Goal: Transaction & Acquisition: Purchase product/service

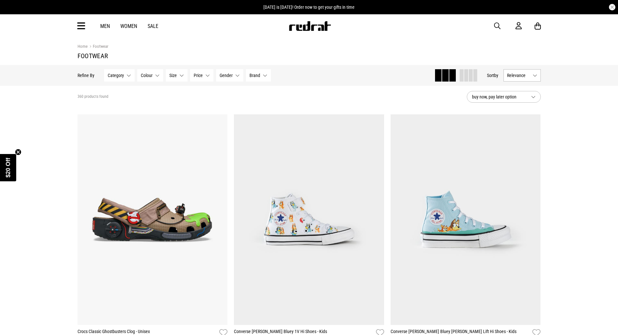
click at [124, 73] on button "Category None selected" at bounding box center [119, 75] width 31 height 12
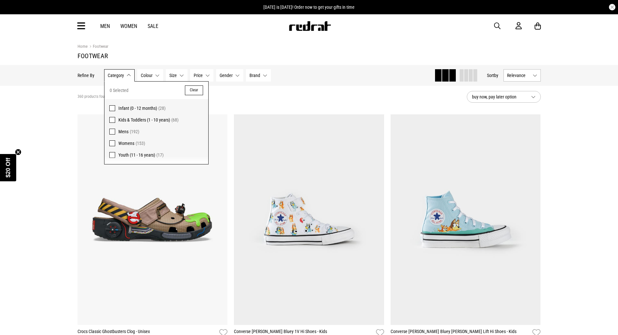
click at [113, 145] on span at bounding box center [112, 143] width 6 height 6
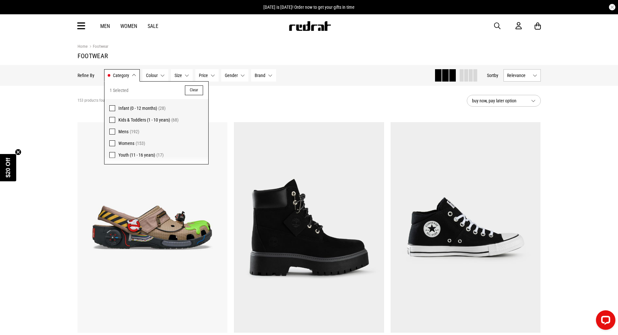
click at [306, 101] on div "153 products found Active Filters Womens Clear" at bounding box center [270, 100] width 384 height 19
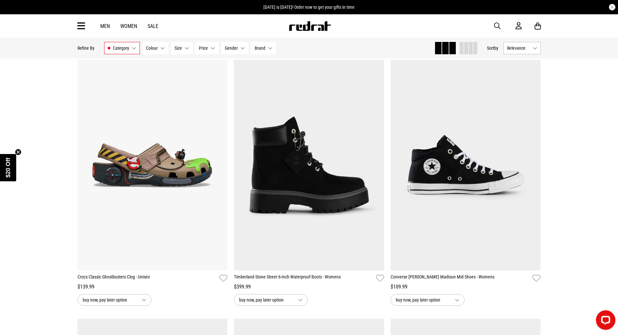
scroll to position [65, 0]
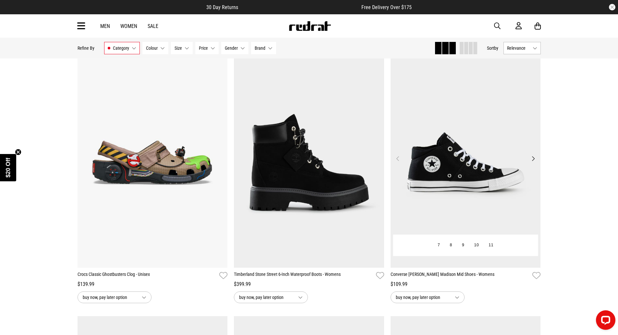
click at [530, 157] on button "Next" at bounding box center [533, 158] width 8 height 8
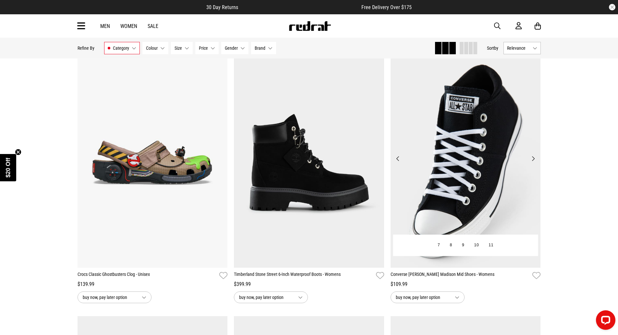
click at [530, 157] on button "Next" at bounding box center [533, 158] width 8 height 8
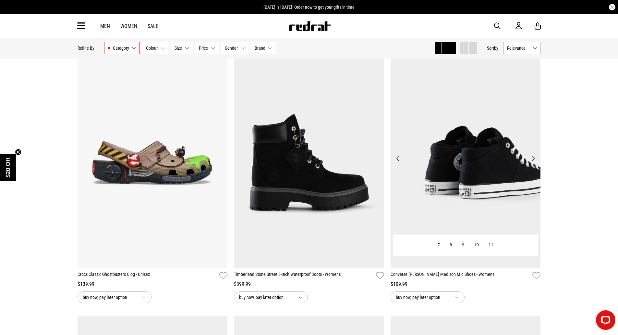
click at [530, 157] on button "Next" at bounding box center [533, 158] width 8 height 8
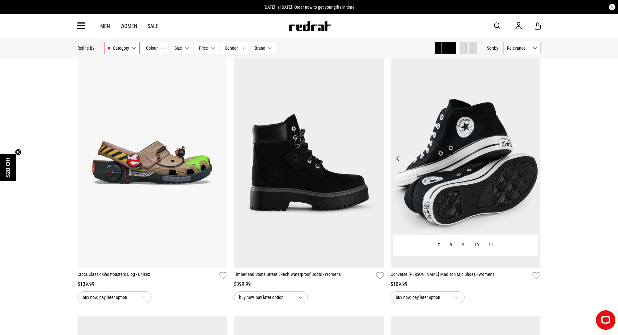
click at [530, 157] on button "Next" at bounding box center [533, 158] width 8 height 8
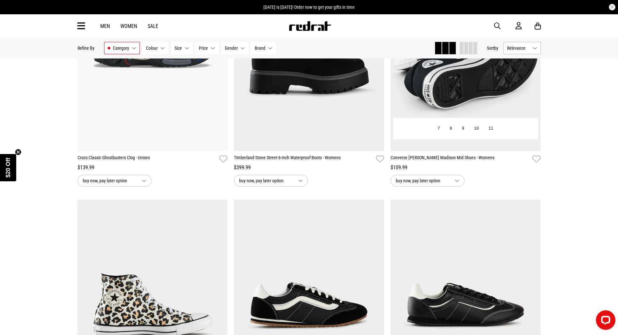
scroll to position [195, 0]
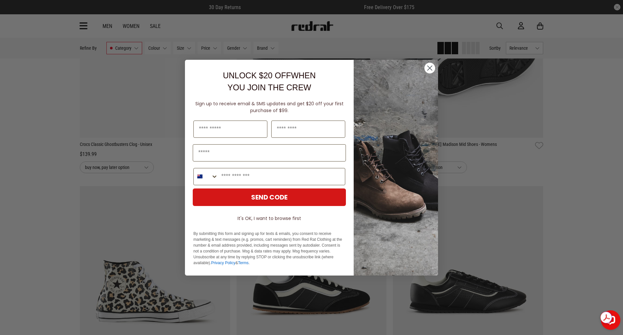
click at [433, 72] on circle "Close dialog" at bounding box center [429, 67] width 11 height 11
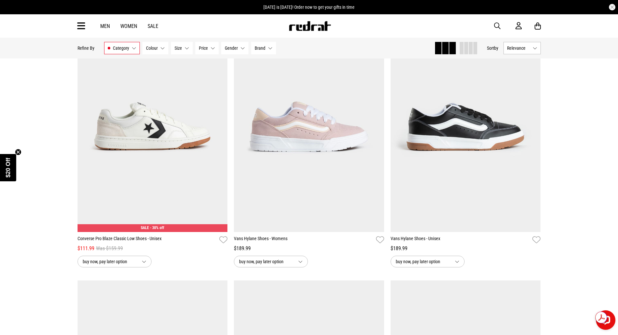
scroll to position [1655, 0]
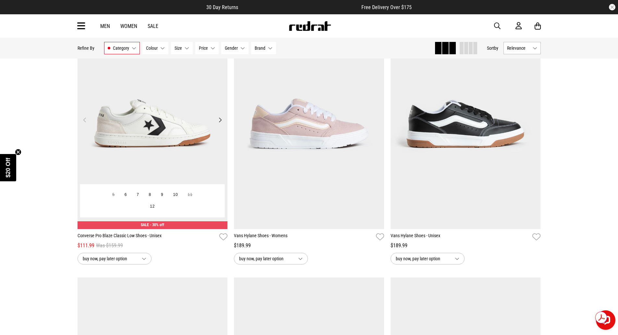
click at [219, 121] on button "Next" at bounding box center [220, 120] width 8 height 8
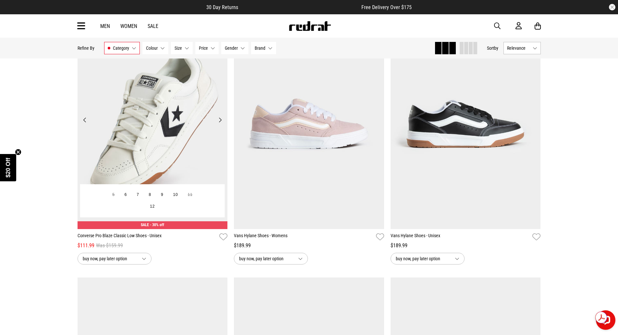
click at [219, 121] on button "Next" at bounding box center [220, 120] width 8 height 8
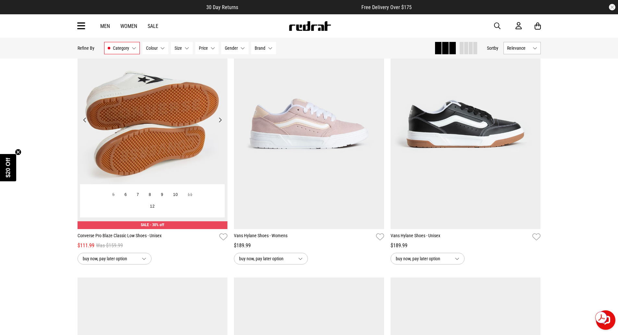
click at [219, 121] on button "Next" at bounding box center [220, 120] width 8 height 8
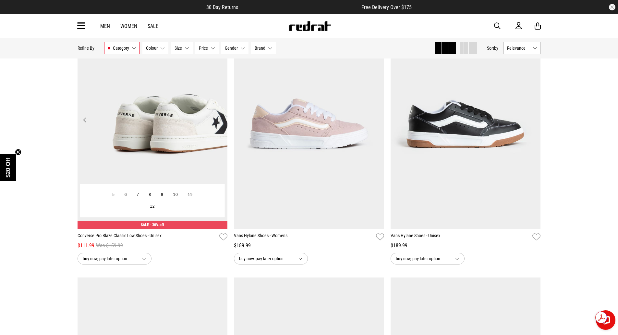
click at [219, 121] on button "Next" at bounding box center [220, 120] width 8 height 8
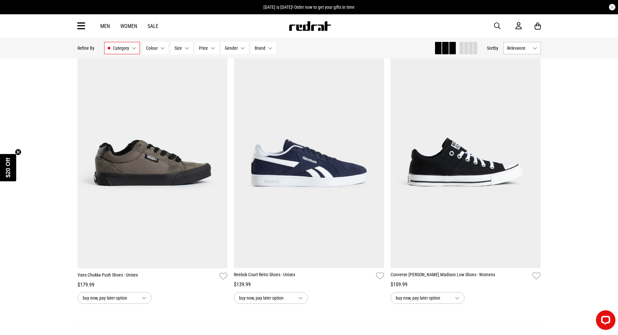
scroll to position [1947, 0]
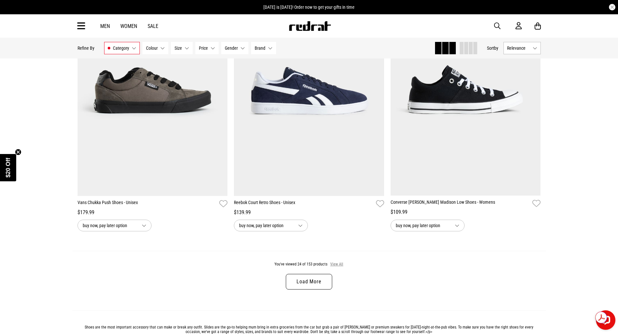
click at [336, 265] on button "View All" at bounding box center [337, 264] width 14 height 6
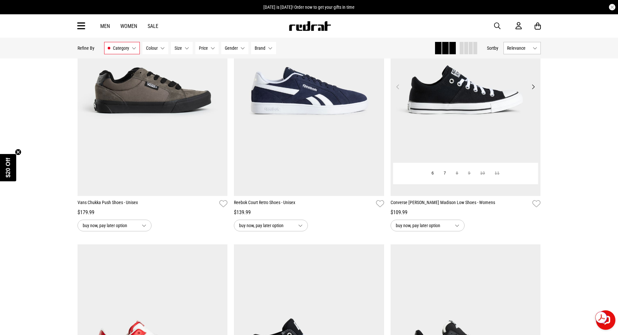
click at [537, 90] on button "Next" at bounding box center [533, 87] width 8 height 8
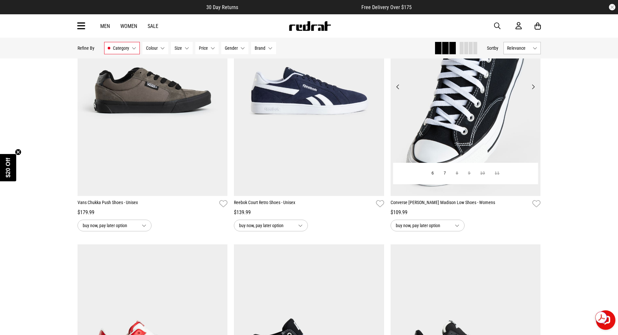
click at [537, 90] on button "Next" at bounding box center [533, 87] width 8 height 8
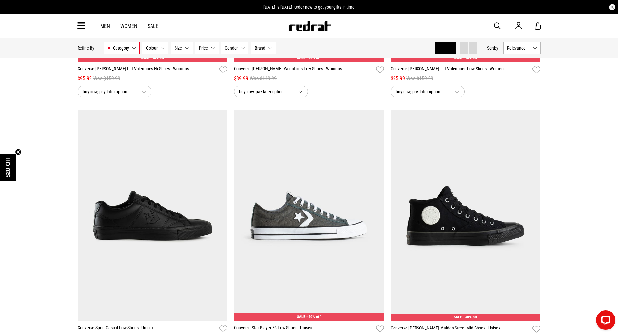
scroll to position [3148, 0]
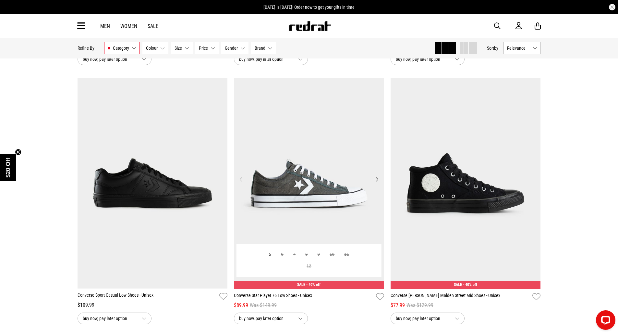
click at [380, 183] on button "Next" at bounding box center [377, 179] width 8 height 8
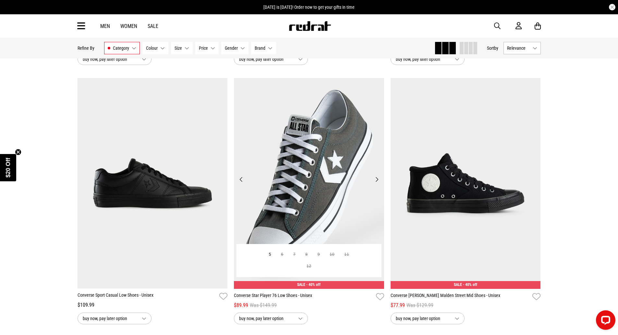
click at [380, 183] on button "Next" at bounding box center [377, 179] width 8 height 8
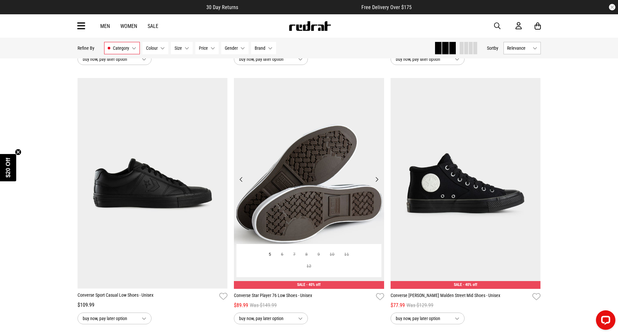
click at [380, 183] on button "Next" at bounding box center [377, 179] width 8 height 8
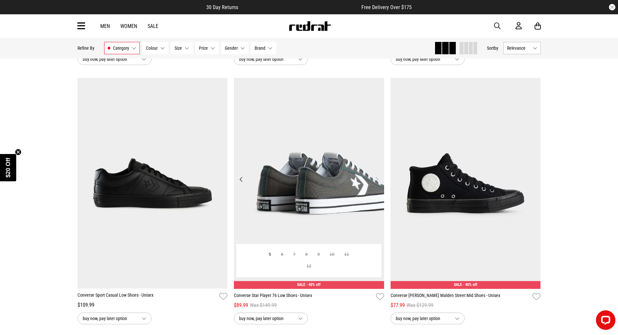
click at [380, 183] on button "Next" at bounding box center [377, 179] width 8 height 8
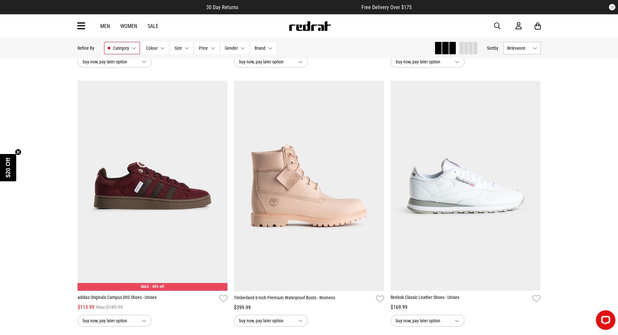
scroll to position [3440, 0]
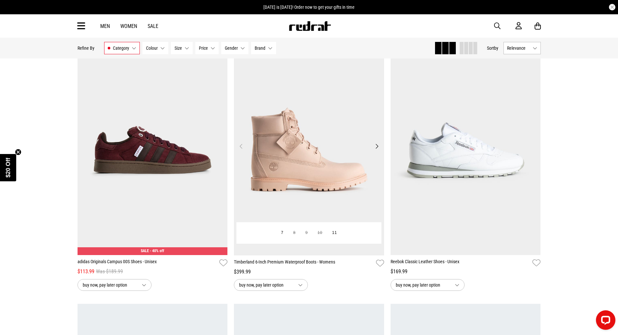
click at [376, 150] on button "Next" at bounding box center [377, 146] width 8 height 8
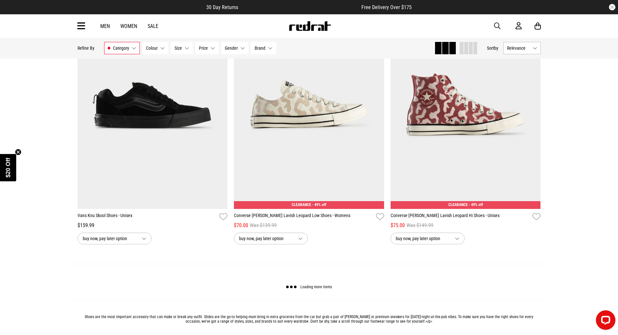
scroll to position [6100, 0]
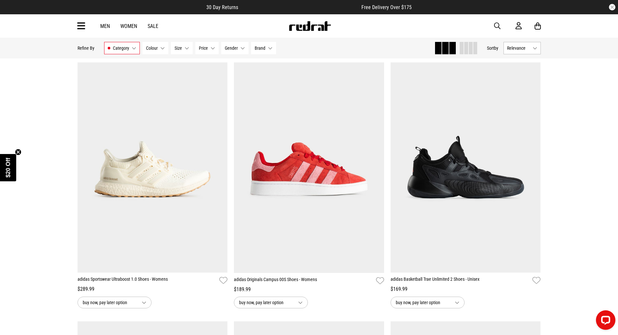
scroll to position [7853, 0]
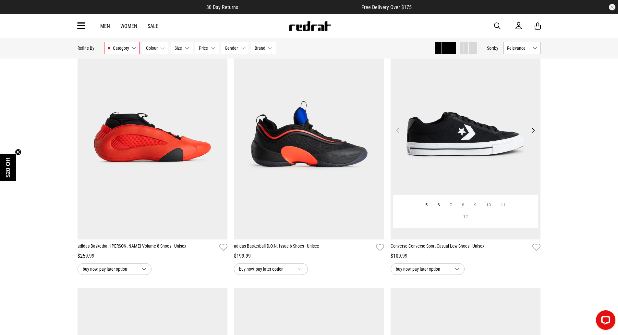
click at [532, 134] on button "Next" at bounding box center [533, 130] width 8 height 8
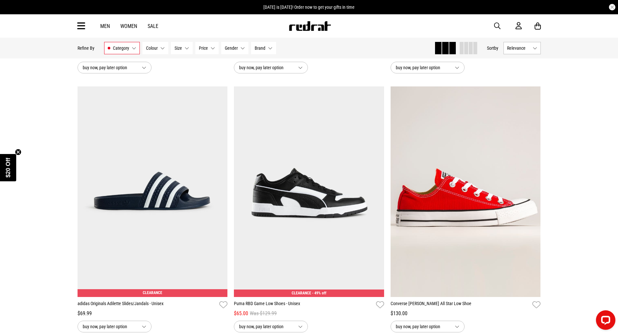
scroll to position [10092, 0]
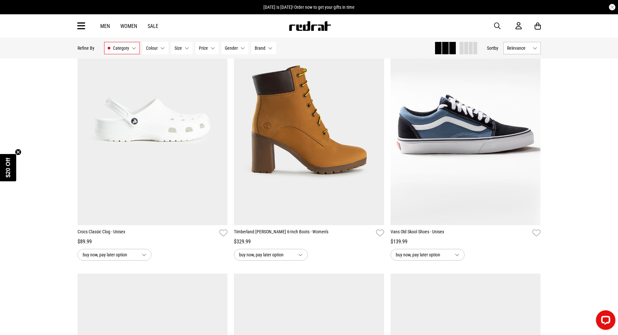
scroll to position [12006, 0]
click at [376, 119] on button "Next" at bounding box center [377, 116] width 8 height 8
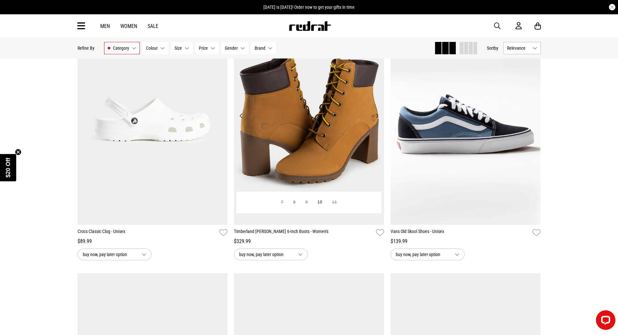
click at [376, 119] on button "Next" at bounding box center [377, 116] width 8 height 8
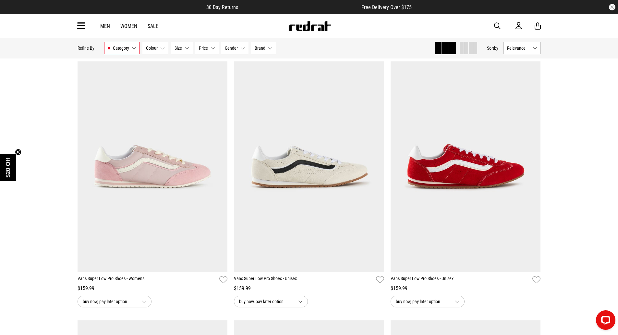
scroll to position [414, 0]
